Goal: Navigation & Orientation: Find specific page/section

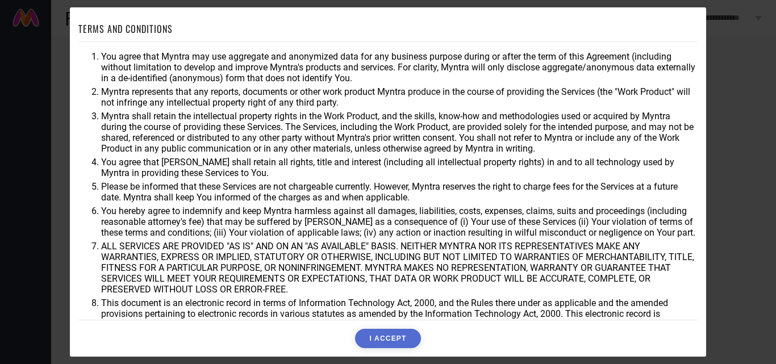
click at [762, 279] on div "TERMS AND CONDITIONS You agree that Myntra may use aggregate and anonymized dat…" at bounding box center [388, 182] width 776 height 364
